Goal: Transaction & Acquisition: Purchase product/service

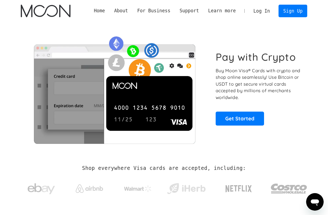
click at [266, 13] on link "Log In" at bounding box center [262, 11] width 26 height 12
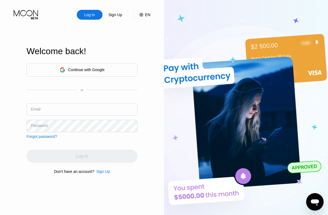
click at [87, 76] on div "Continue with Google" at bounding box center [82, 69] width 111 height 13
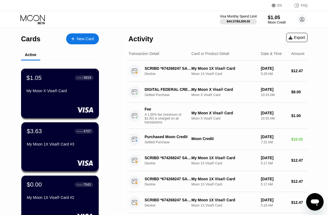
click at [64, 105] on div "$1.05 ● ● ● ● 5819 My Moon X Visa® Card" at bounding box center [60, 94] width 78 height 50
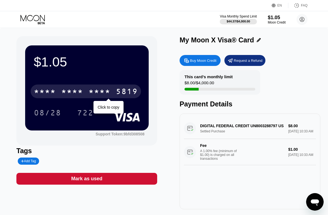
click at [104, 94] on div "* * * *" at bounding box center [100, 92] width 22 height 9
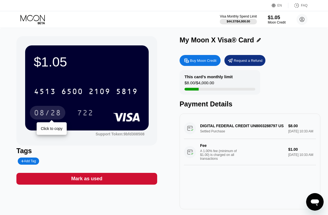
click at [50, 109] on div "08/28" at bounding box center [47, 113] width 27 height 9
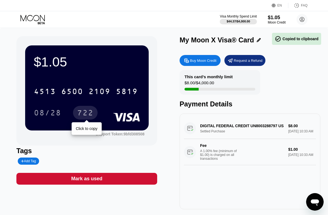
click at [90, 116] on div "722" at bounding box center [85, 113] width 16 height 9
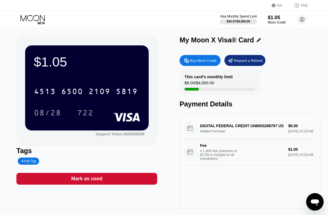
click at [203, 56] on div "Buy Moon Credit" at bounding box center [200, 60] width 41 height 11
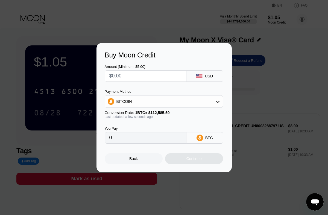
click at [157, 77] on input "text" at bounding box center [145, 76] width 73 height 11
type input "$1"
type input "0.00000889"
type input "$10"
type input "0.00008883"
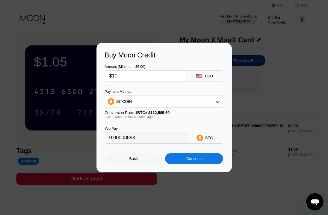
type input "$10"
click at [183, 159] on div "Continue" at bounding box center [194, 158] width 58 height 11
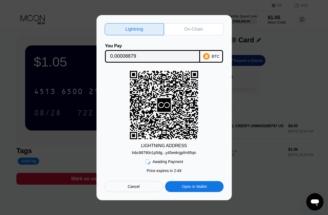
click at [171, 118] on icon at bounding box center [164, 104] width 68 height 67
click at [182, 27] on div "On-Chain" at bounding box center [194, 29] width 60 height 12
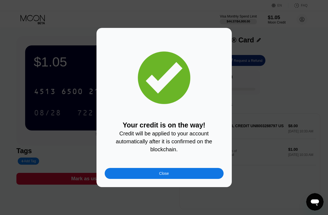
click at [168, 173] on div "Close" at bounding box center [164, 173] width 10 height 4
